Goal: Information Seeking & Learning: Check status

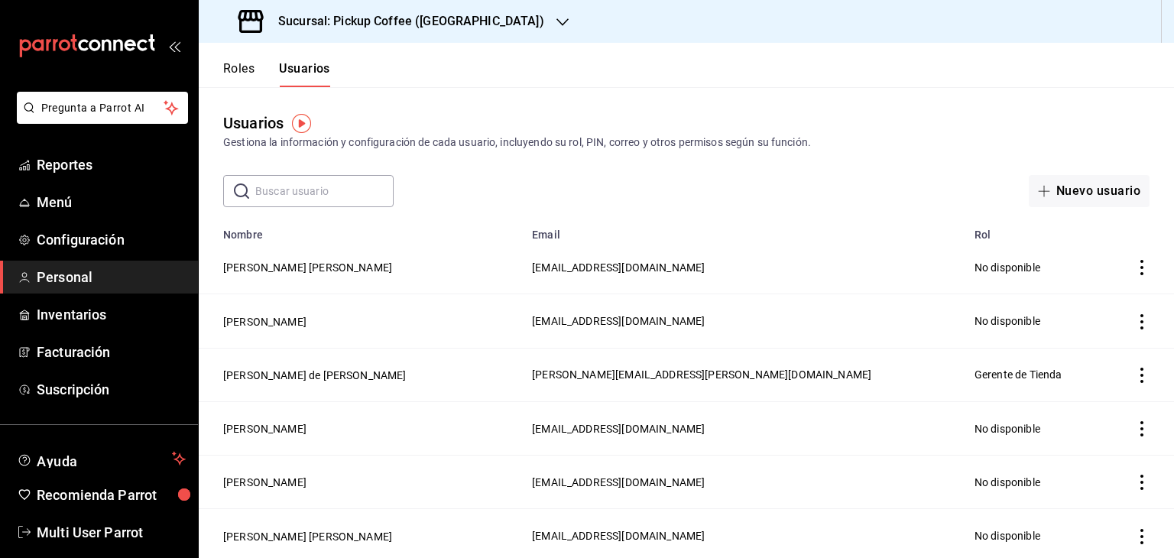
click at [110, 54] on icon "mailbox folders" at bounding box center [87, 45] width 138 height 23
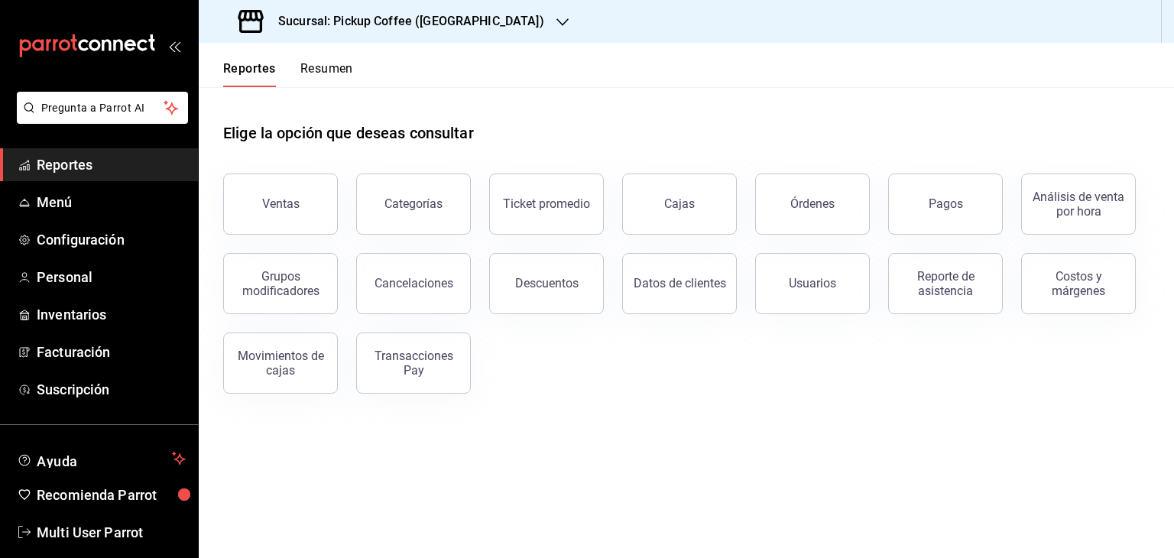
drag, startPoint x: 297, startPoint y: 204, endPoint x: 339, endPoint y: 163, distance: 58.9
click at [297, 204] on div "Ventas" at bounding box center [280, 203] width 37 height 15
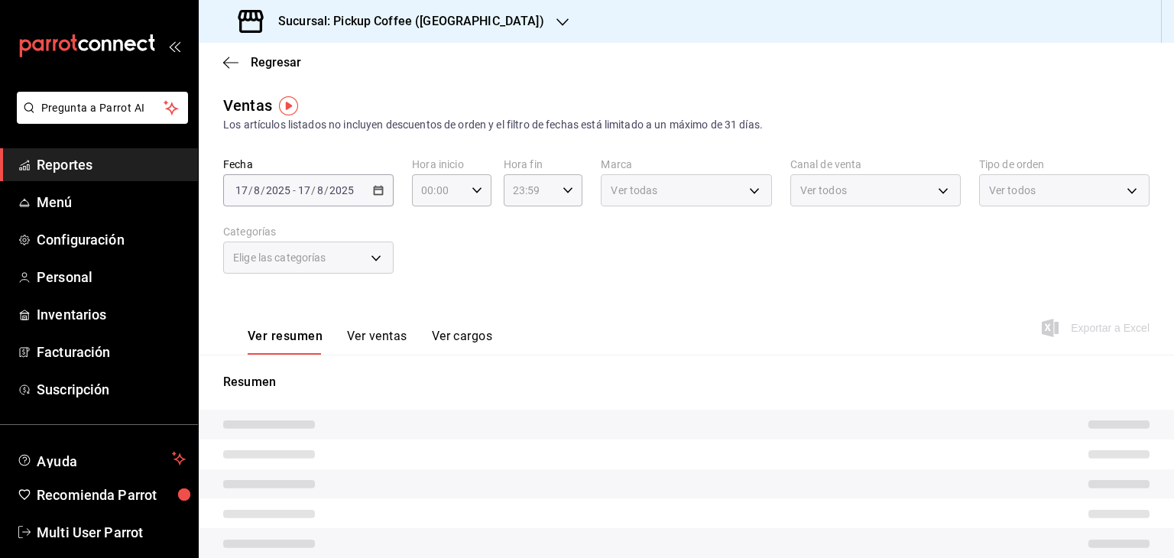
click at [469, 26] on div "Sucursal: Pickup Coffee (UNAM)" at bounding box center [393, 21] width 364 height 43
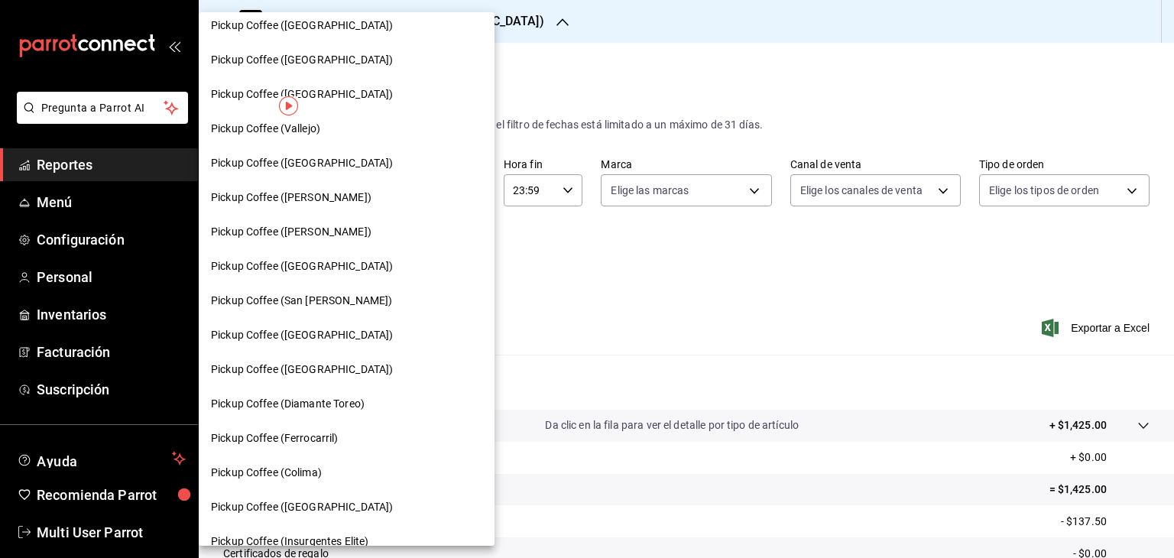
scroll to position [458, 0]
click at [350, 289] on div "Pickup Coffee (San Jeronimo)" at bounding box center [347, 300] width 296 height 34
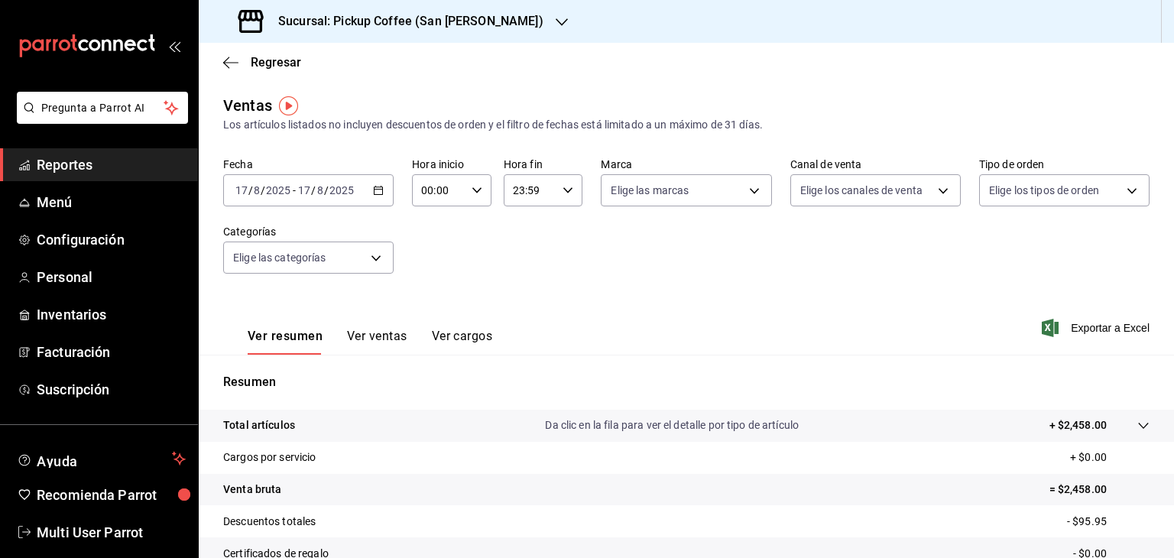
click at [381, 196] on div "2025-08-17 17 / 8 / 2025 - 2025-08-17 17 / 8 / 2025" at bounding box center [308, 190] width 170 height 32
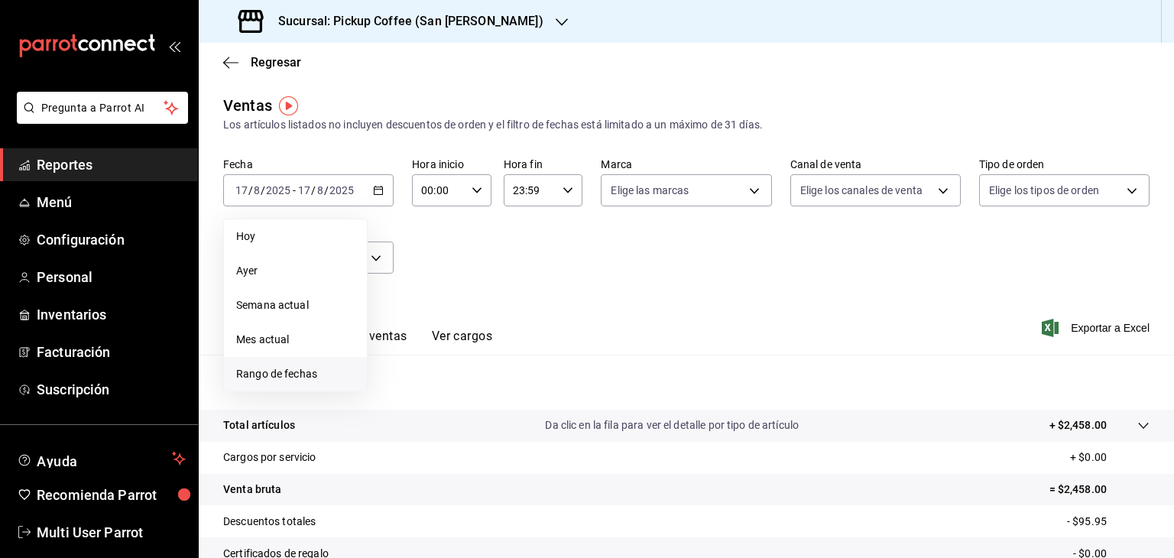
click at [290, 367] on li "Rango de fechas" at bounding box center [295, 374] width 143 height 34
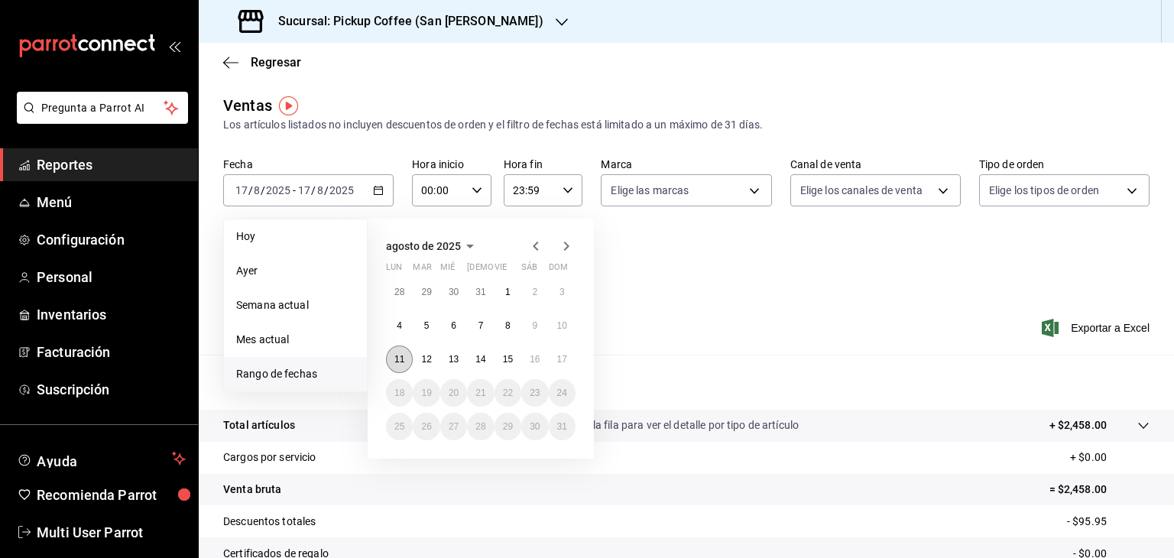
click at [394, 358] on button "11" at bounding box center [399, 360] width 27 height 28
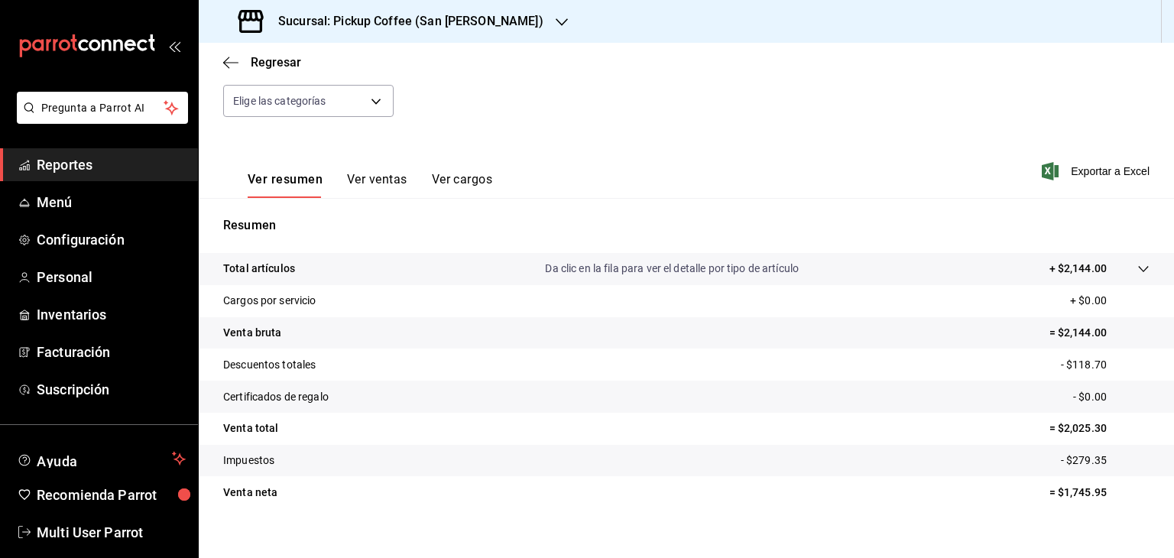
scroll to position [174, 0]
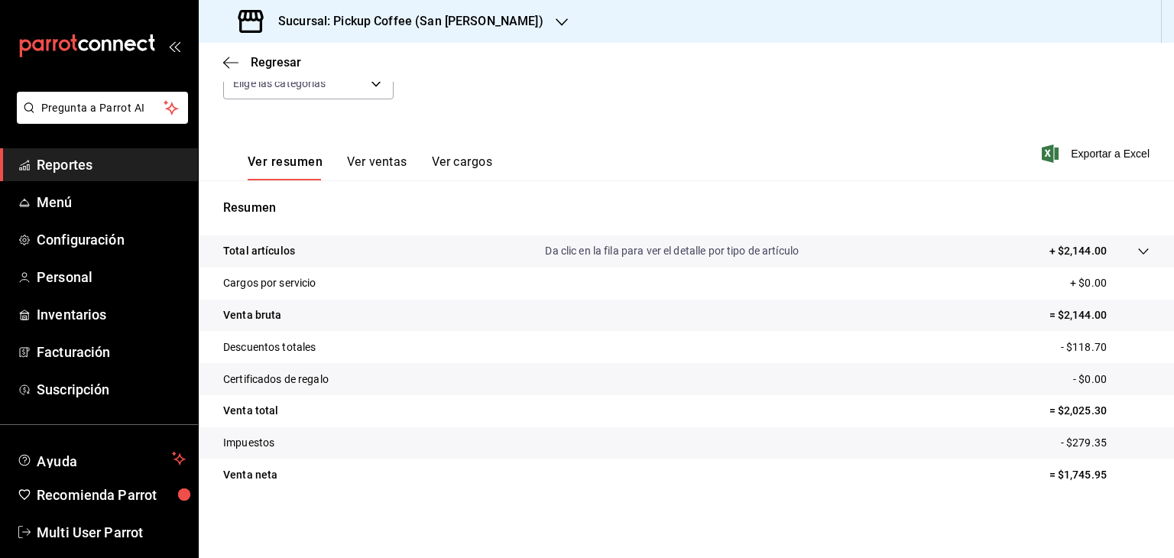
click at [356, 162] on button "Ver ventas" at bounding box center [377, 167] width 60 height 26
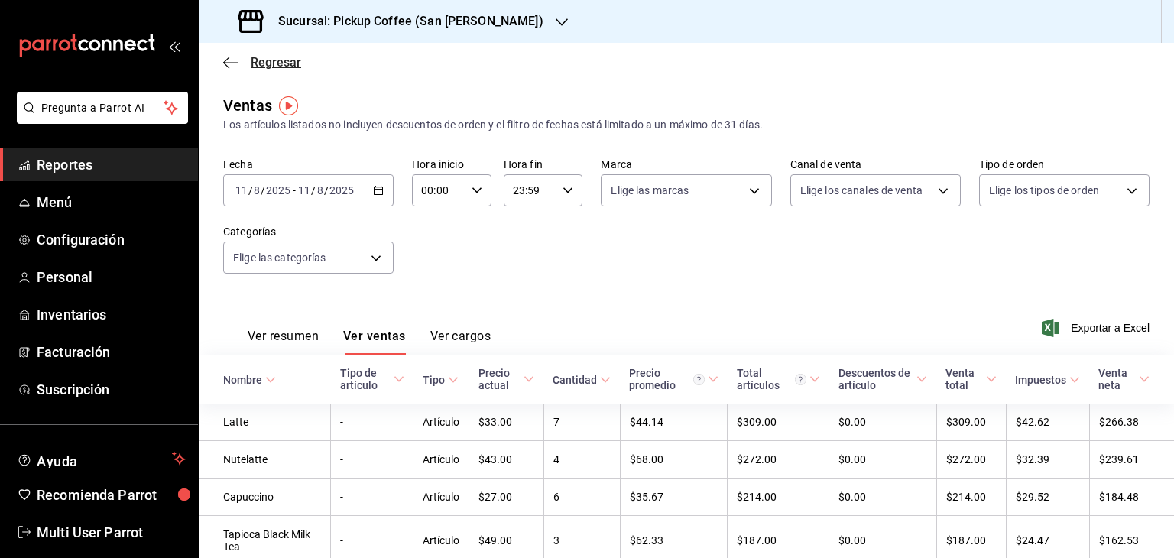
click at [238, 67] on icon "button" at bounding box center [230, 63] width 15 height 14
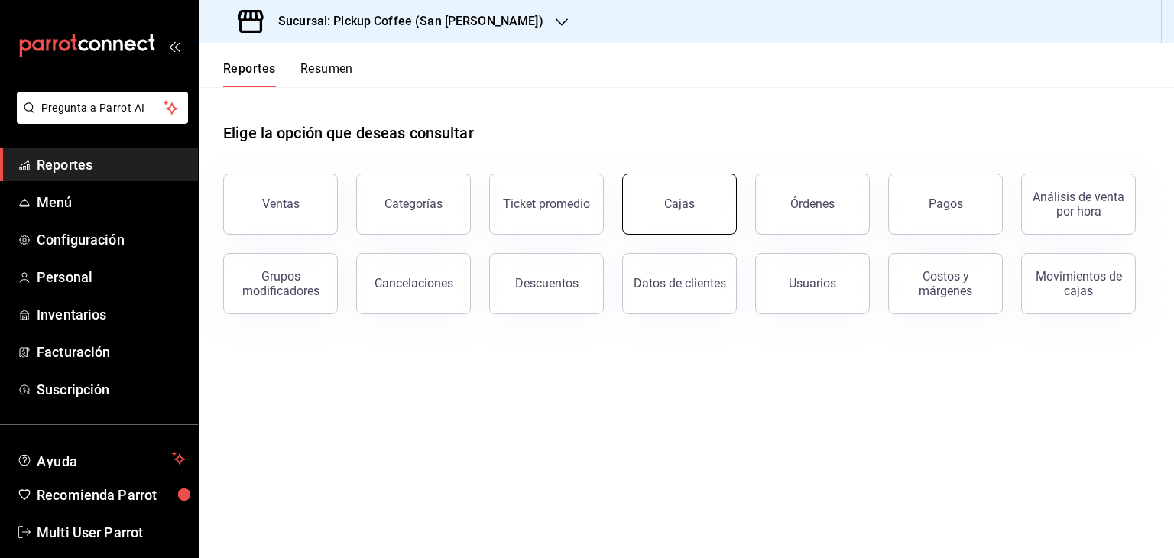
click at [703, 206] on button "Cajas" at bounding box center [679, 204] width 115 height 61
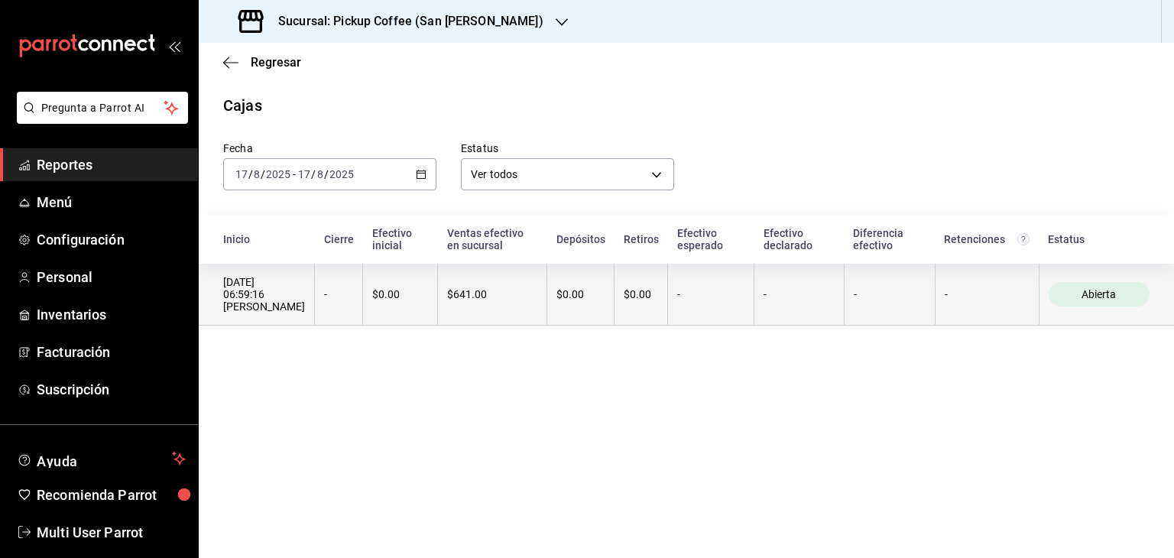
click at [729, 297] on div "-" at bounding box center [710, 294] width 67 height 12
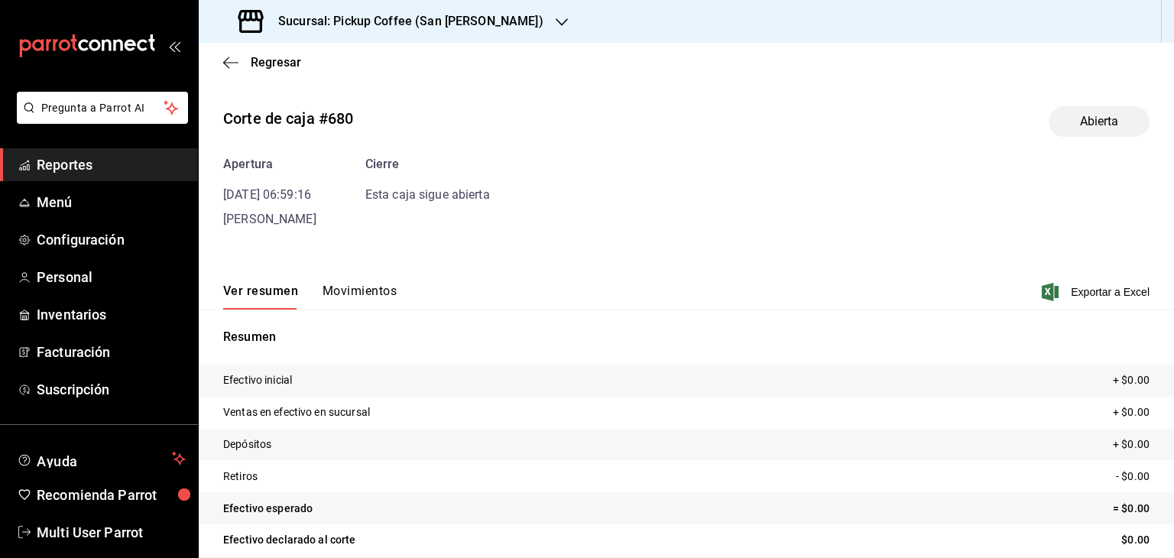
click at [221, 60] on div "Regresar" at bounding box center [686, 62] width 975 height 39
click at [232, 61] on icon "button" at bounding box center [230, 63] width 15 height 14
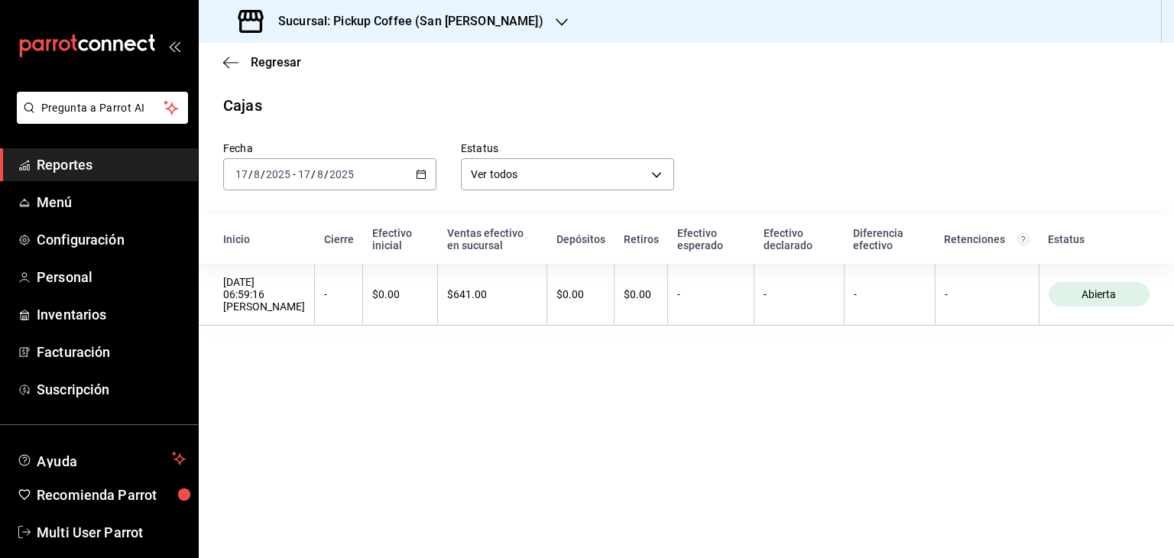
click at [390, 181] on div "2025-08-17 17 / 8 / 2025 - 2025-08-17 17 / 8 / 2025" at bounding box center [329, 174] width 213 height 32
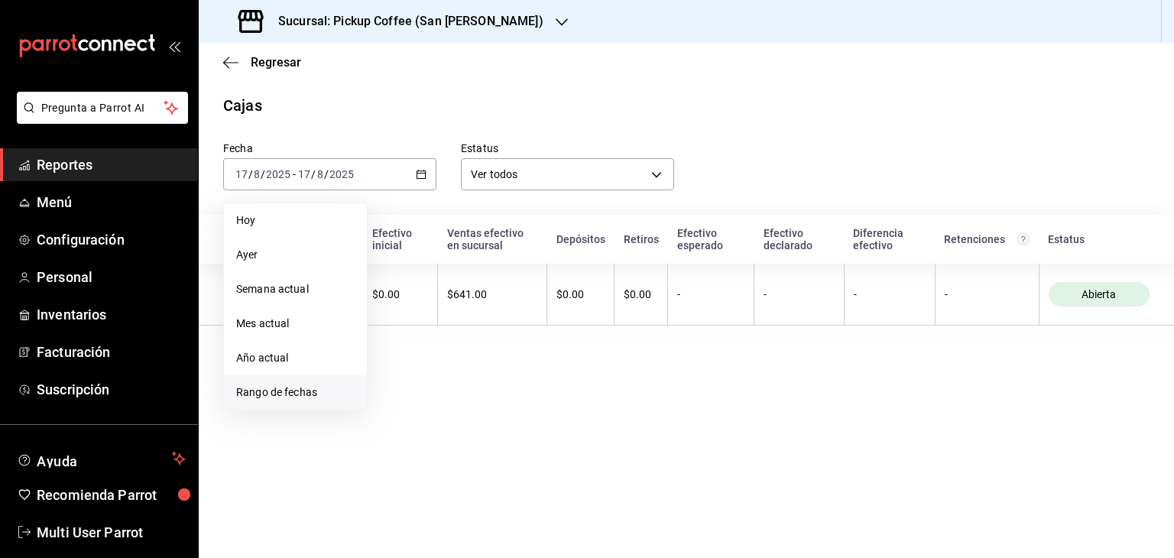
click at [284, 391] on span "Rango de fechas" at bounding box center [295, 392] width 118 height 16
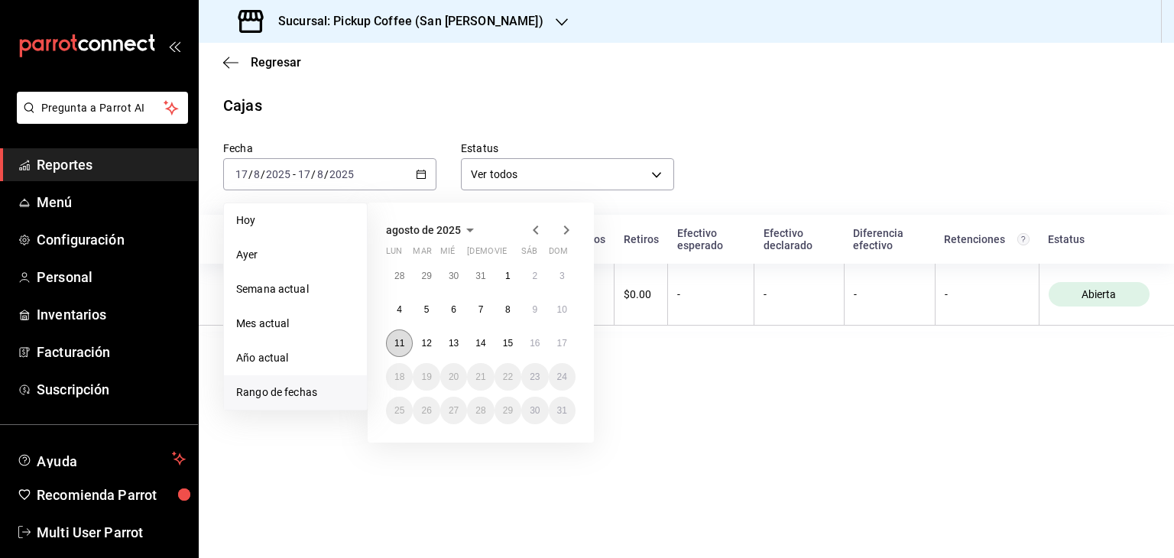
click at [405, 344] on button "11" at bounding box center [399, 343] width 27 height 28
click at [404, 344] on button "11" at bounding box center [399, 343] width 27 height 28
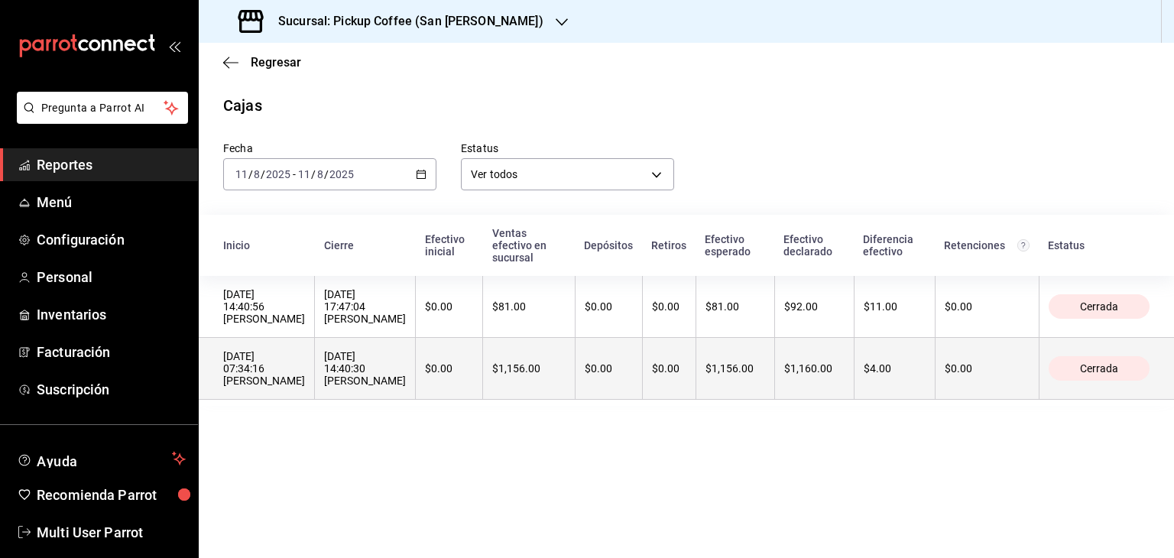
click at [305, 377] on div "11/08/2025 07:34:16 Cesar Alejandro Juarez" at bounding box center [264, 368] width 82 height 37
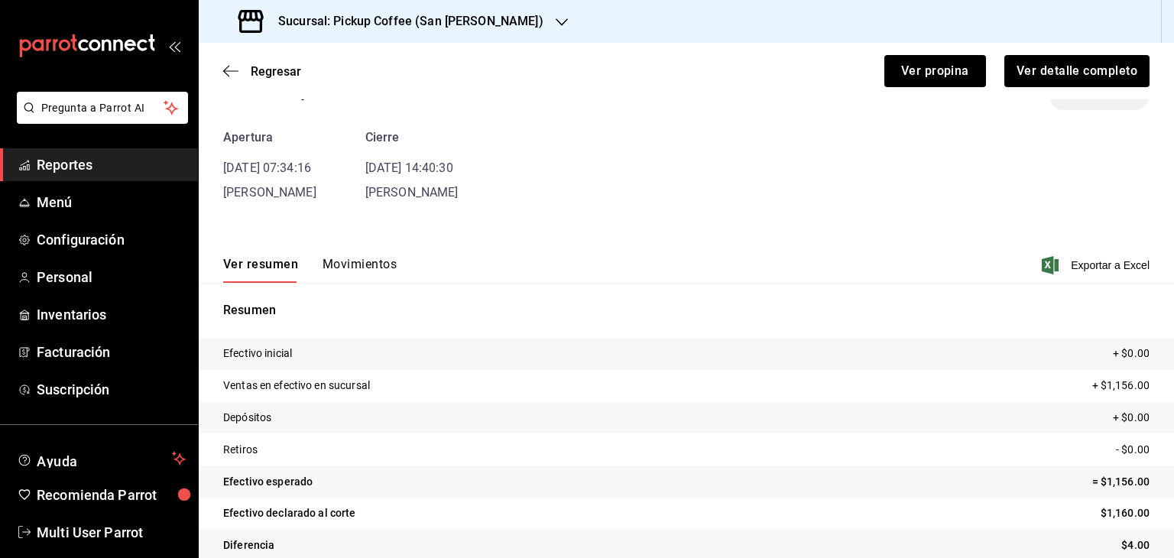
scroll to position [67, 0]
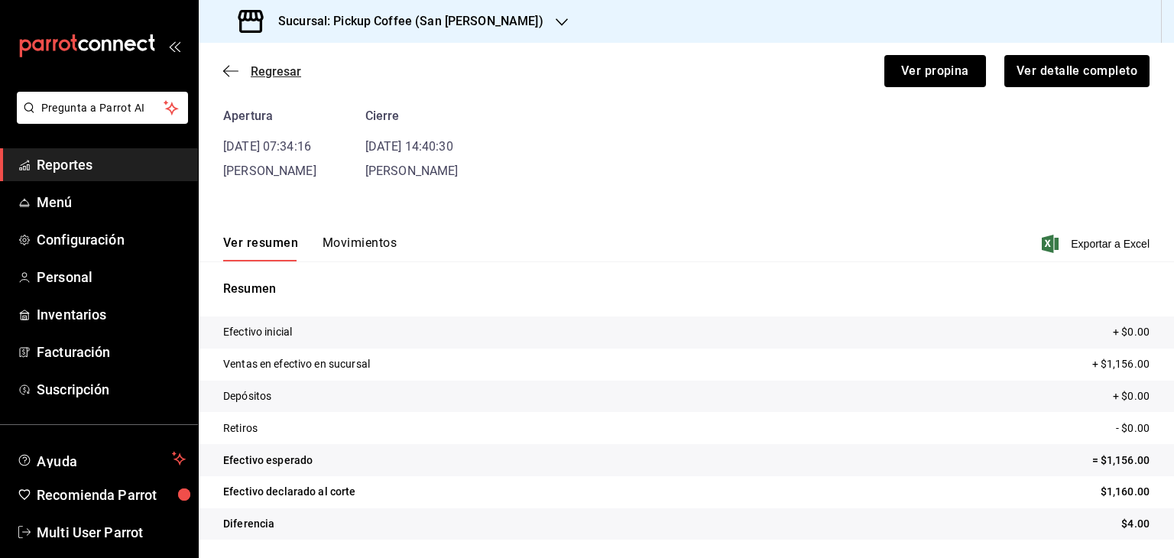
click at [229, 70] on icon "button" at bounding box center [230, 71] width 15 height 14
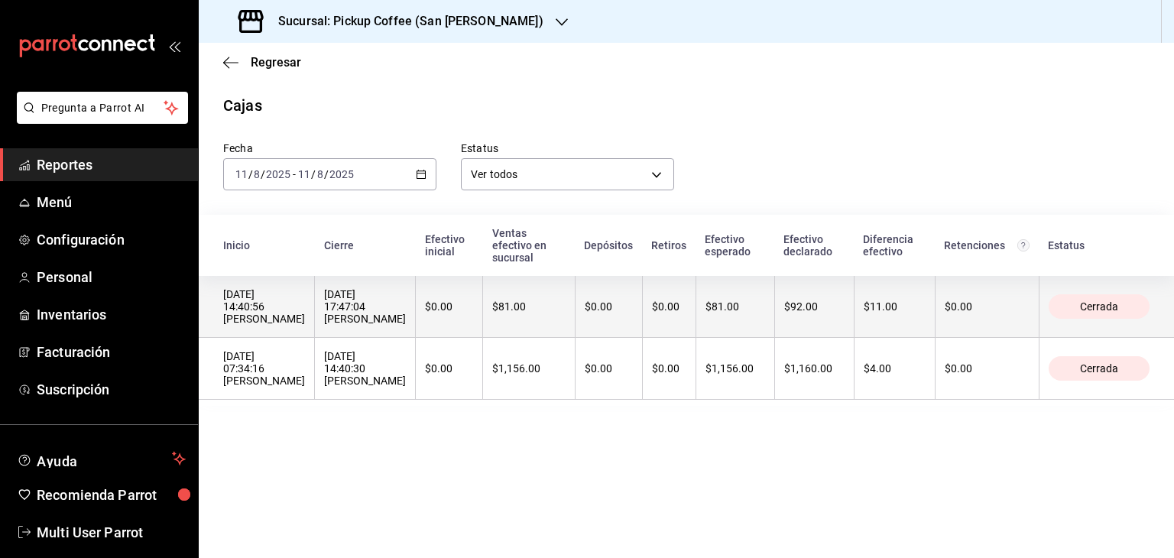
click at [305, 317] on div "11/08/2025 14:40:56 Angel Daniel Solano Estrada" at bounding box center [264, 306] width 82 height 37
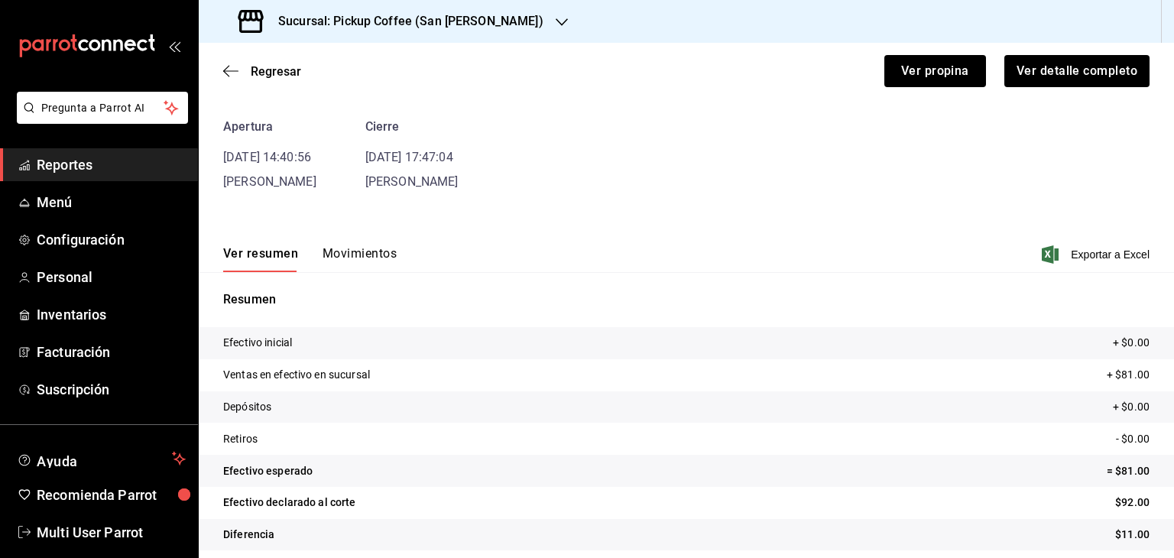
scroll to position [67, 0]
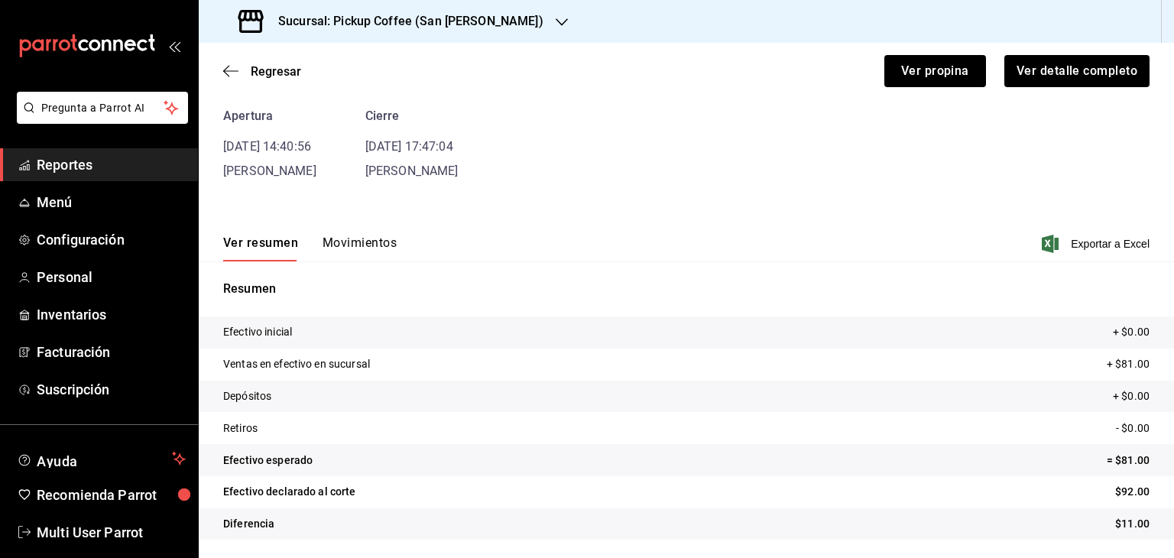
click at [358, 239] on button "Movimientos" at bounding box center [360, 248] width 74 height 26
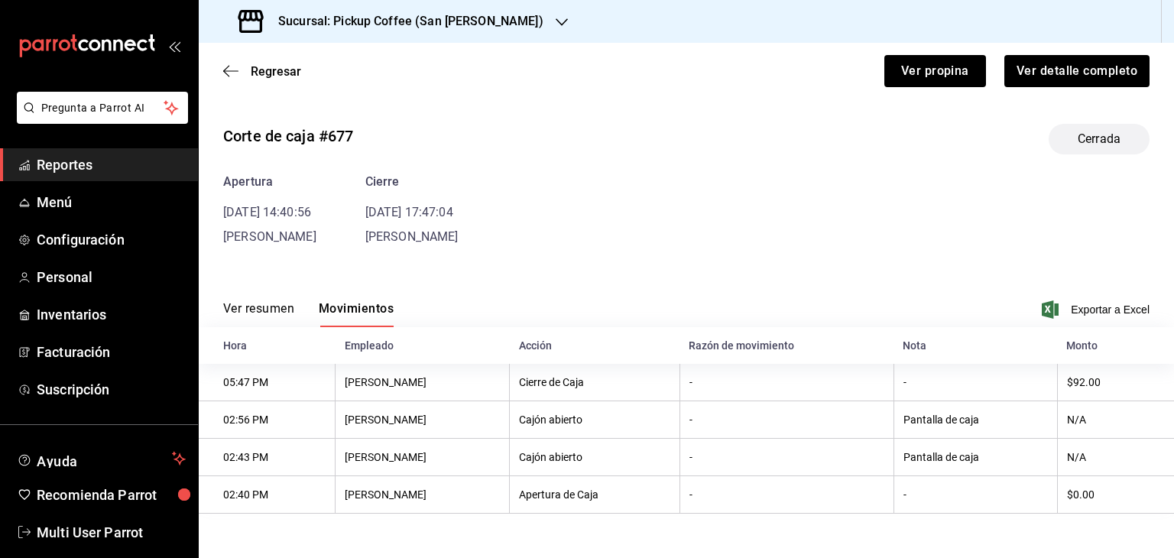
scroll to position [0, 0]
